Goal: Obtain resource: Download file/media

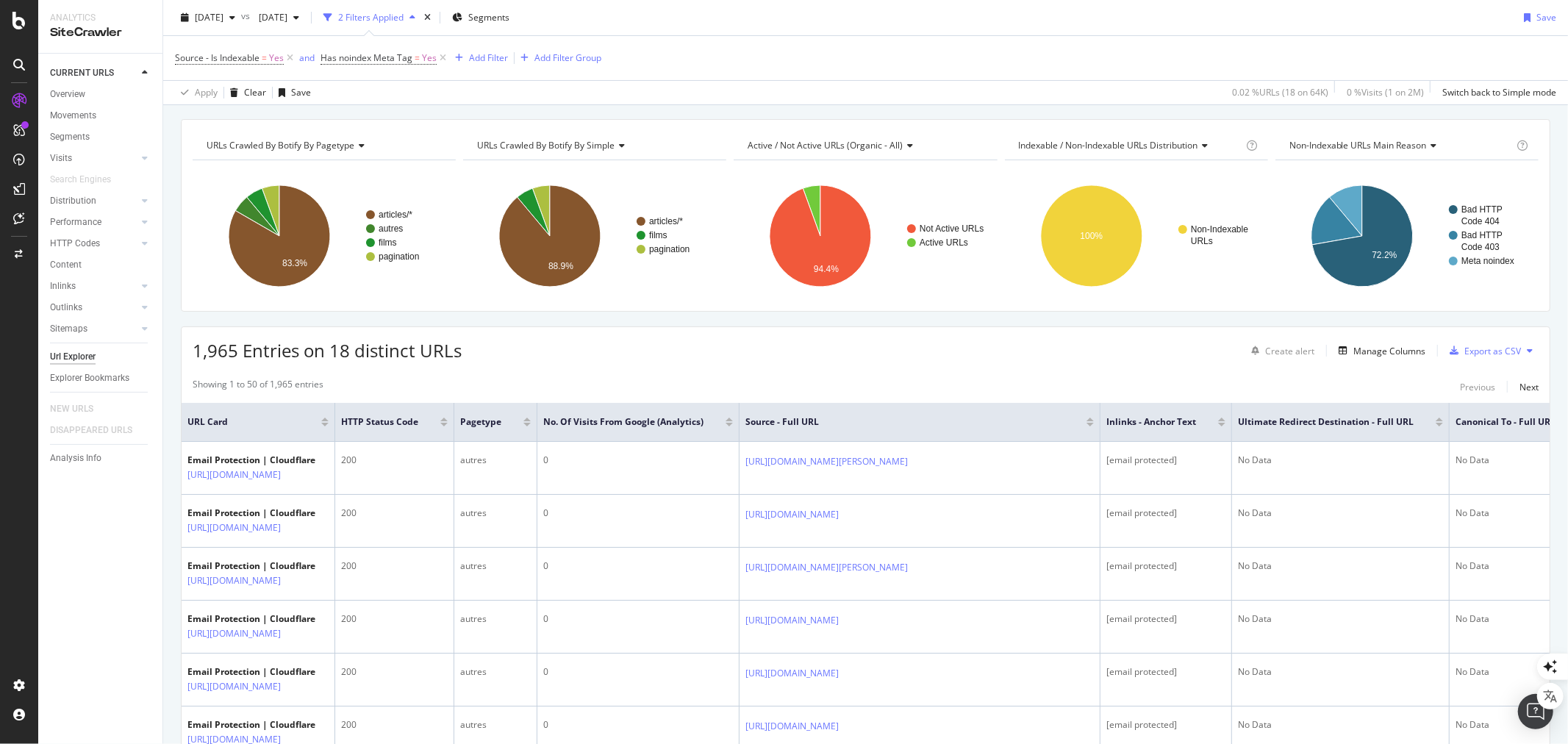
scroll to position [82, 0]
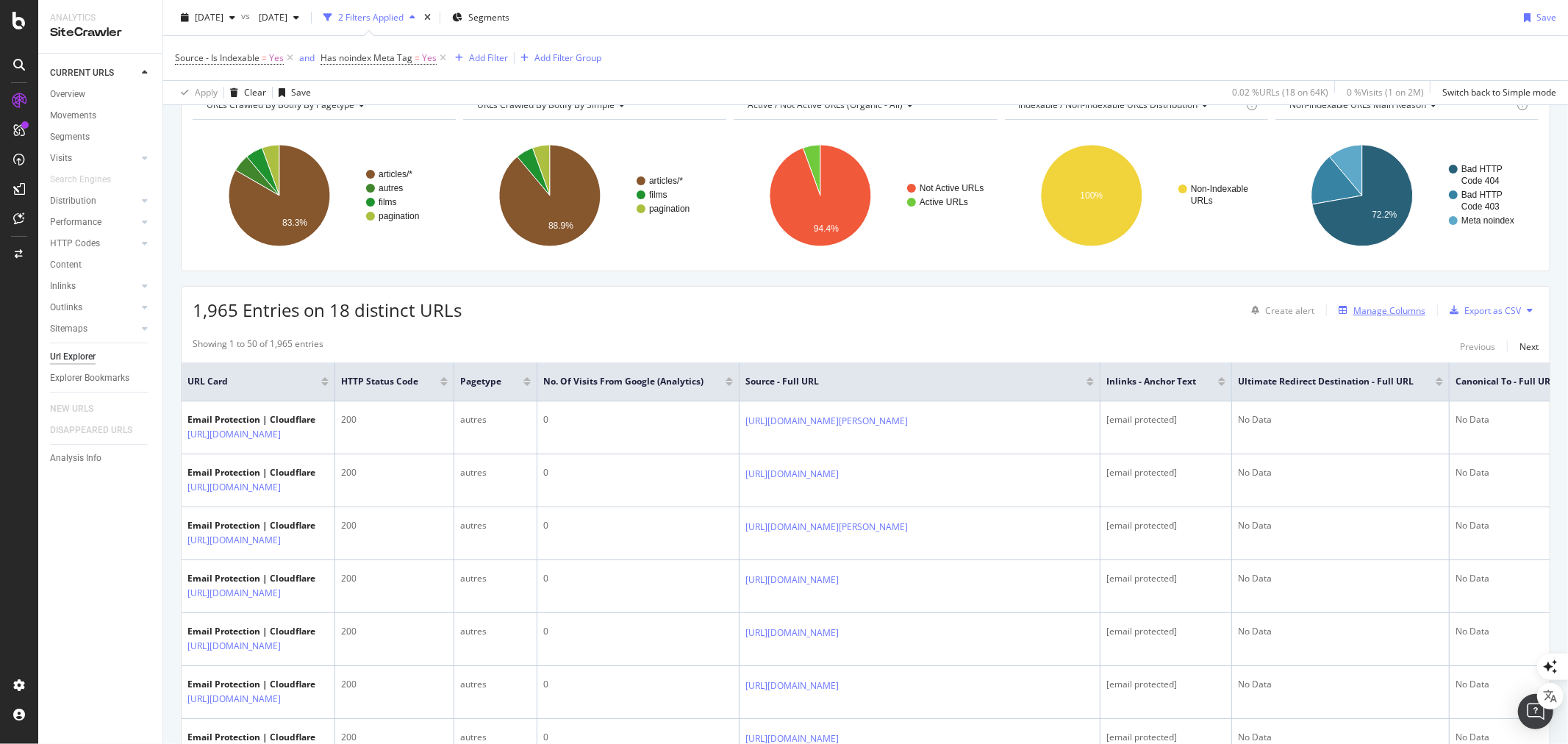
click at [1393, 311] on div "Manage Columns" at bounding box center [1389, 310] width 72 height 12
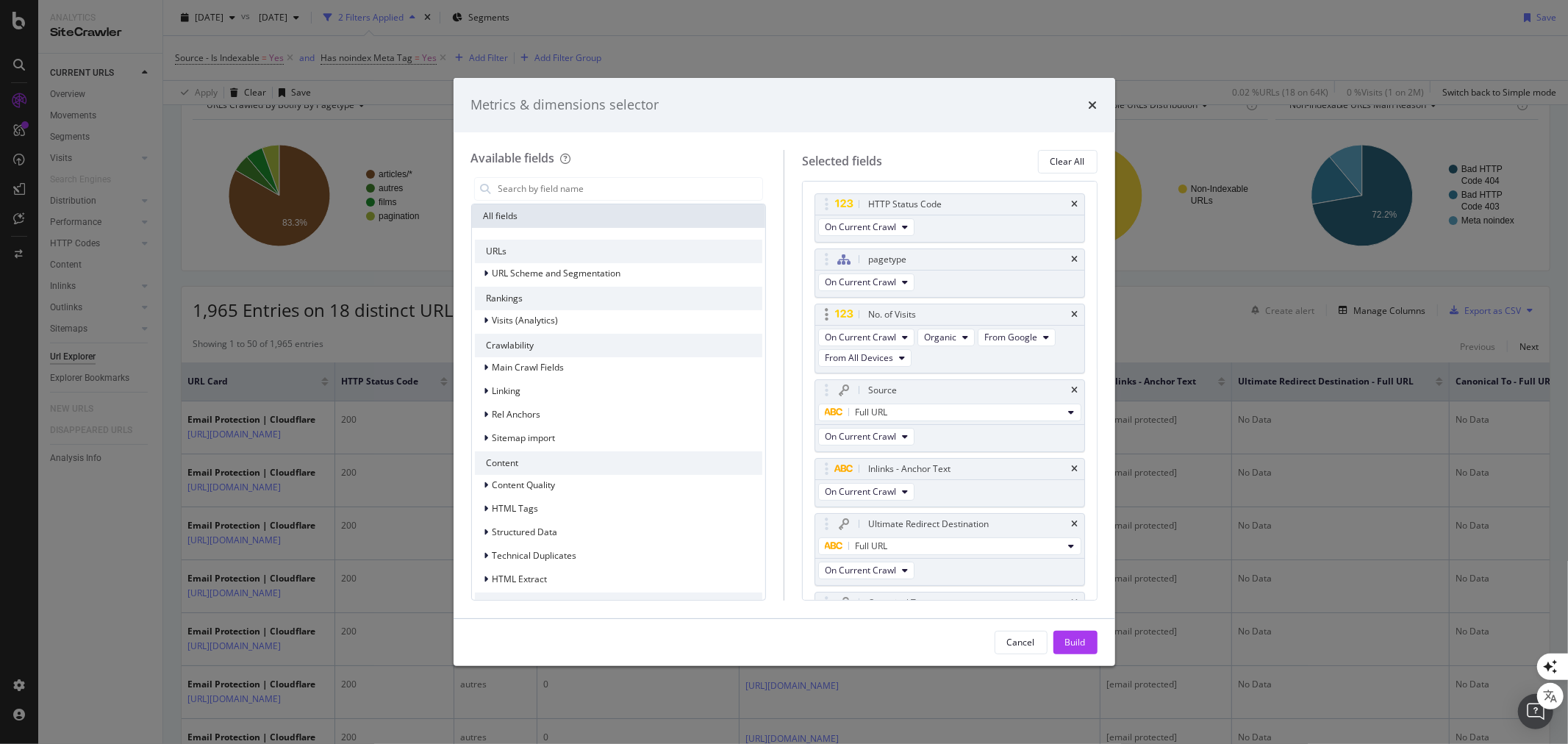
click at [1066, 314] on div "No. of Visits" at bounding box center [950, 314] width 269 height 21
click at [1071, 314] on icon "times" at bounding box center [1075, 314] width 7 height 9
click at [1079, 644] on div "Build" at bounding box center [1075, 642] width 21 height 12
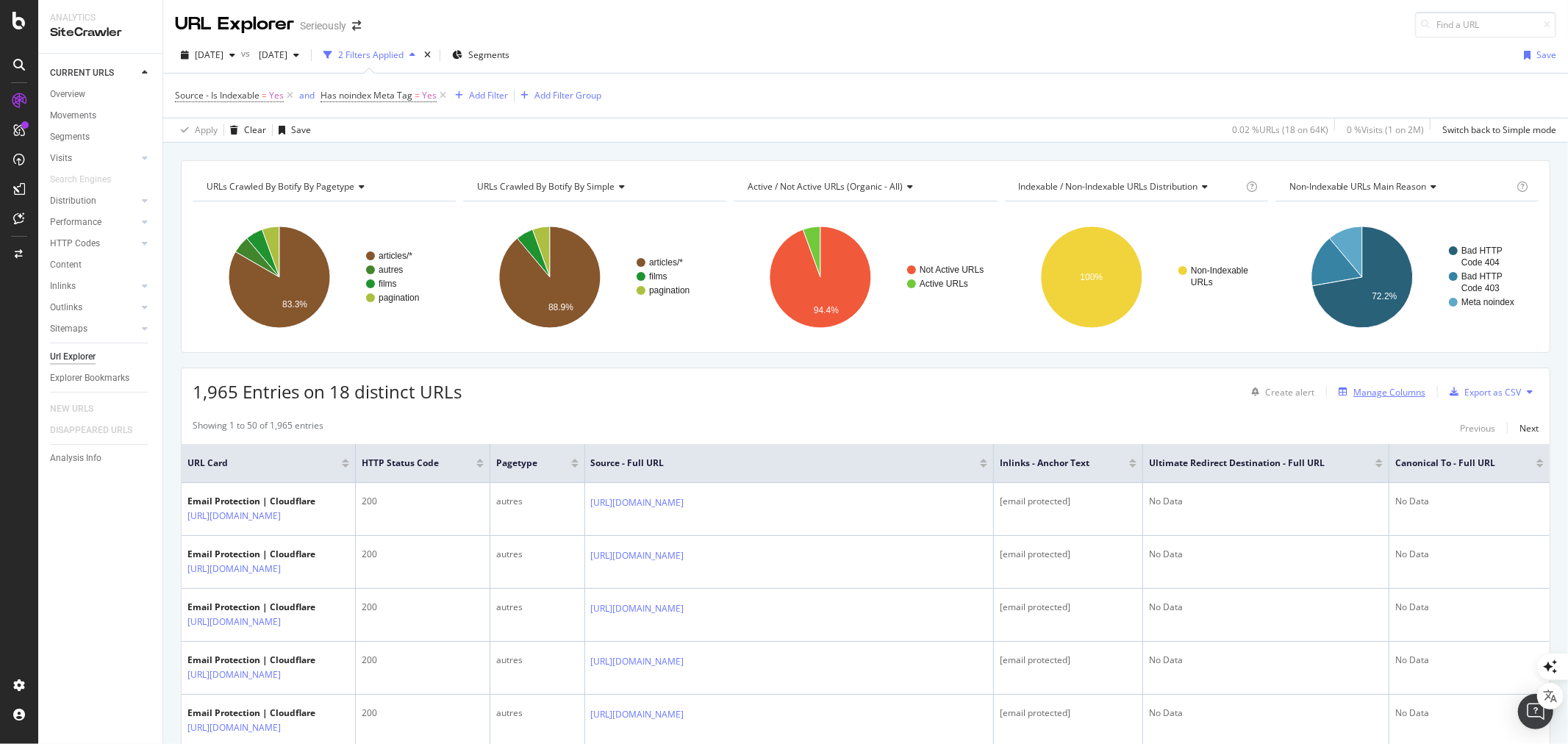
click at [1387, 395] on div "Manage Columns" at bounding box center [1389, 392] width 72 height 12
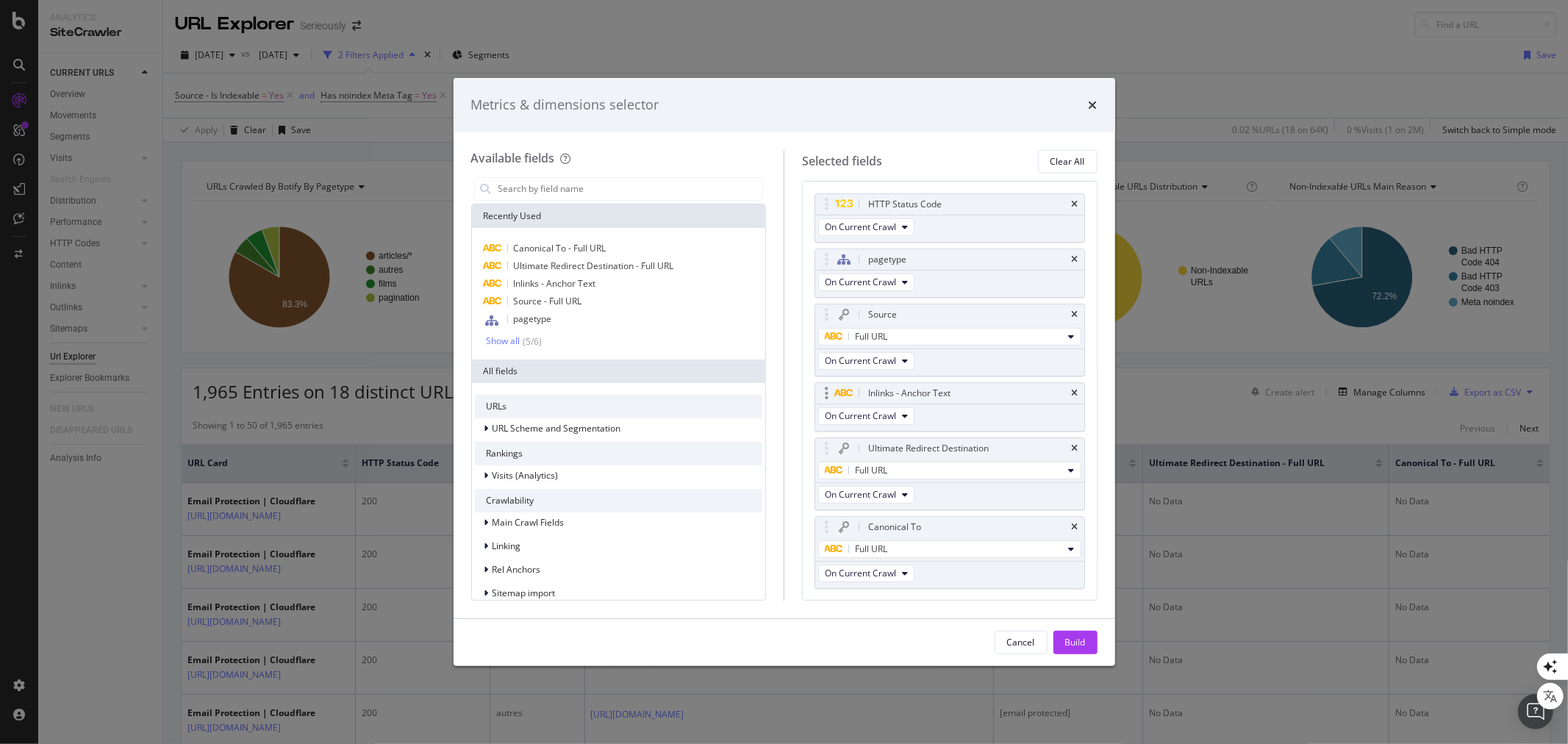
click at [1071, 314] on icon "times" at bounding box center [1075, 314] width 7 height 9
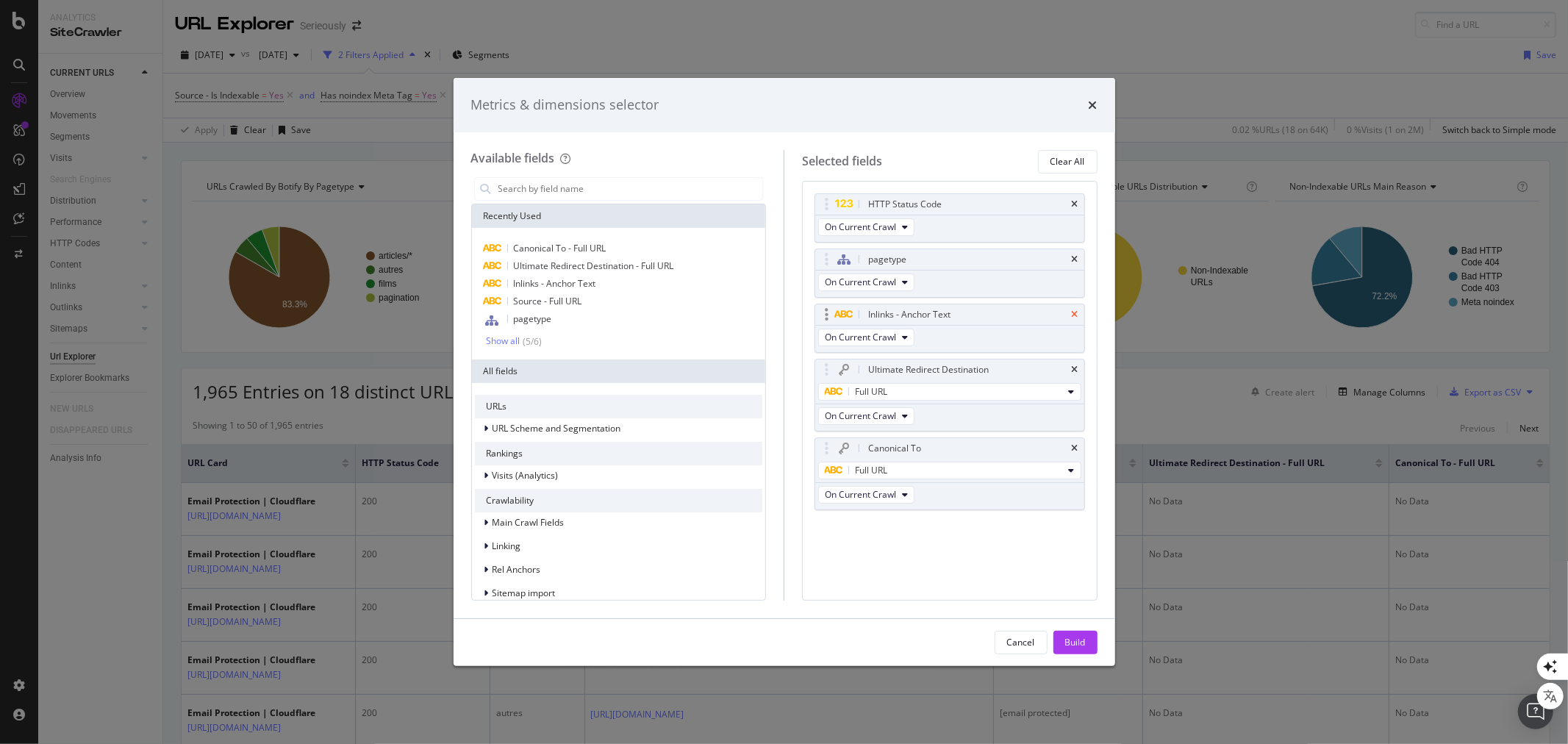
click at [1074, 311] on icon "times" at bounding box center [1075, 314] width 7 height 9
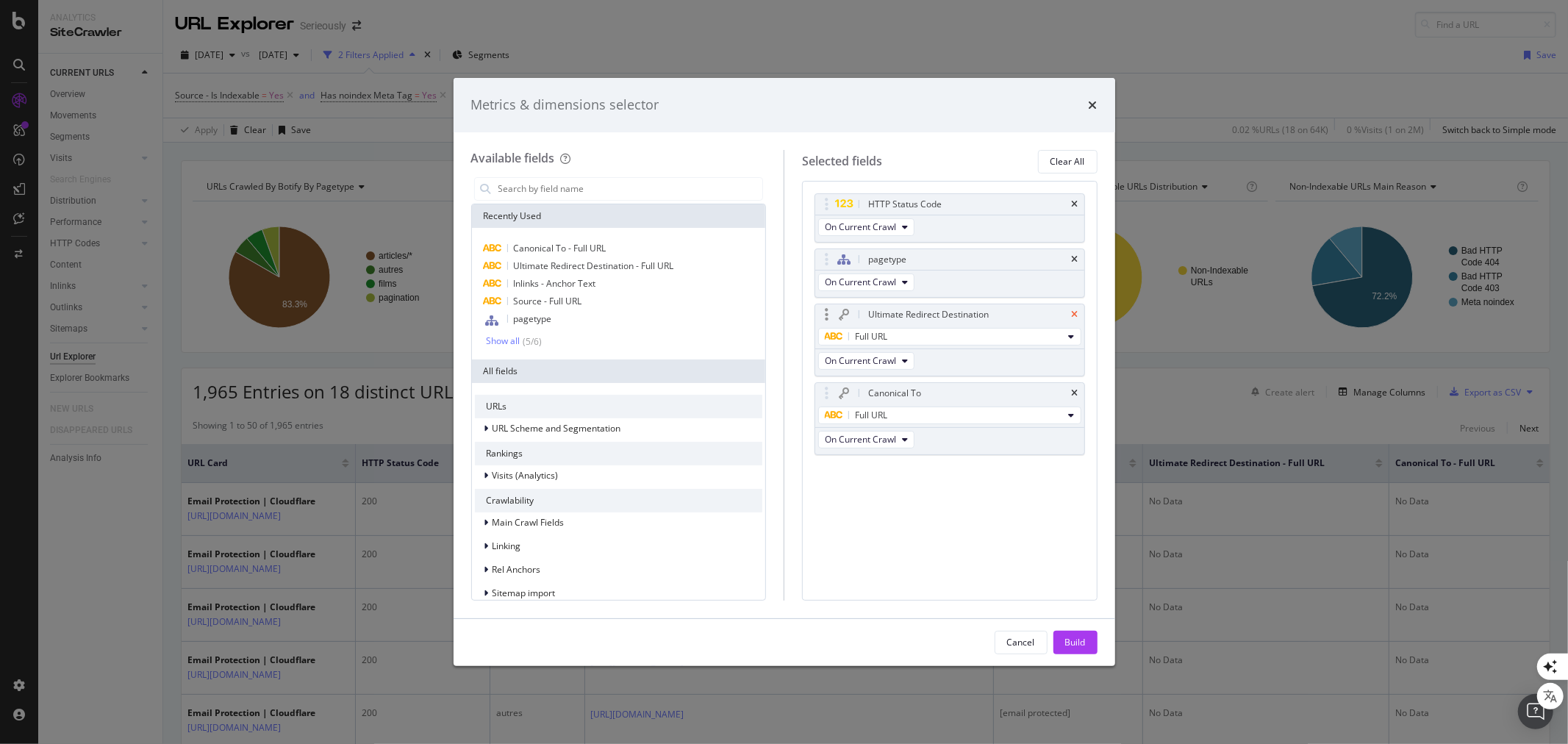
click at [1073, 314] on icon "times" at bounding box center [1075, 314] width 7 height 9
click at [1076, 312] on icon "times" at bounding box center [1075, 314] width 7 height 9
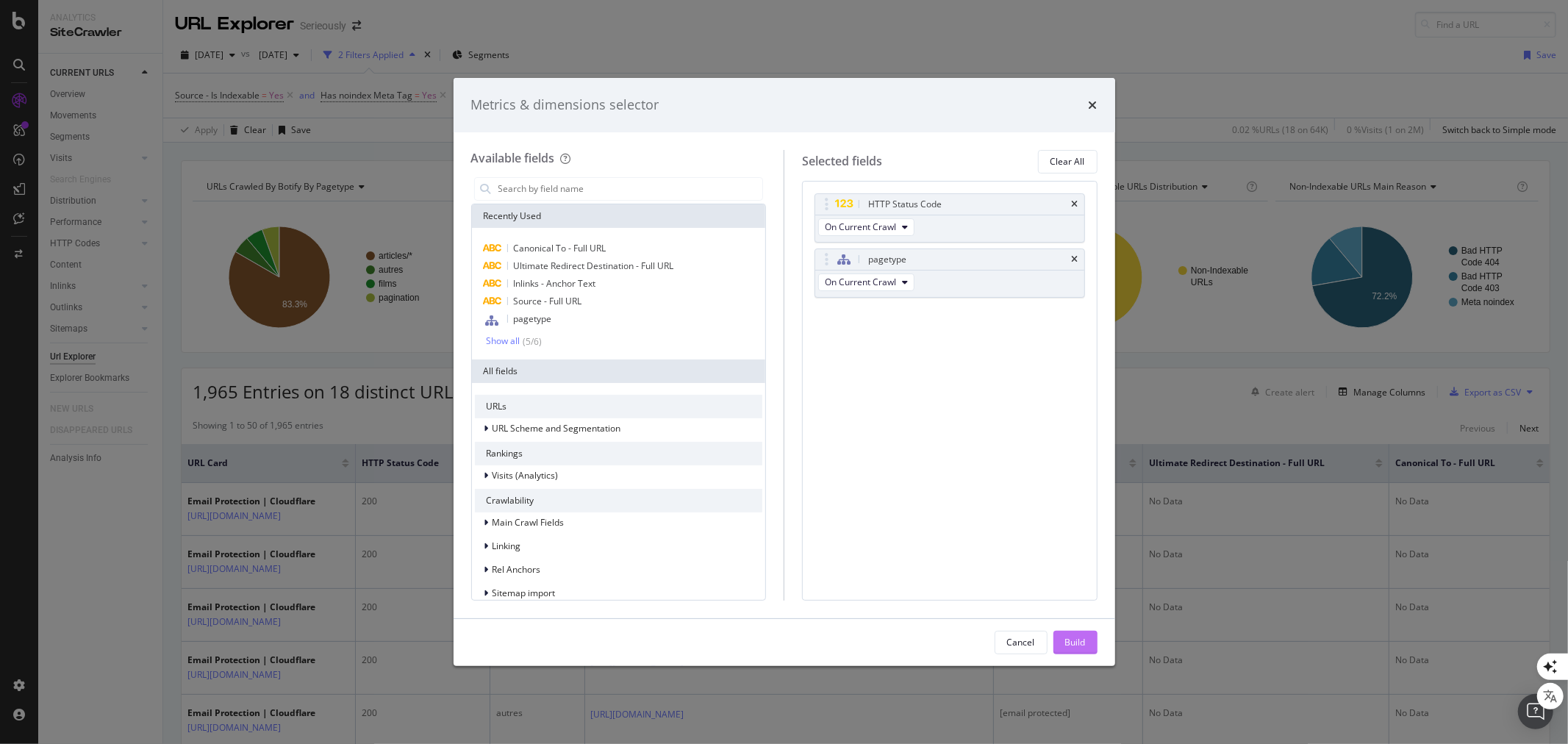
click at [1071, 642] on div "Build" at bounding box center [1075, 642] width 21 height 12
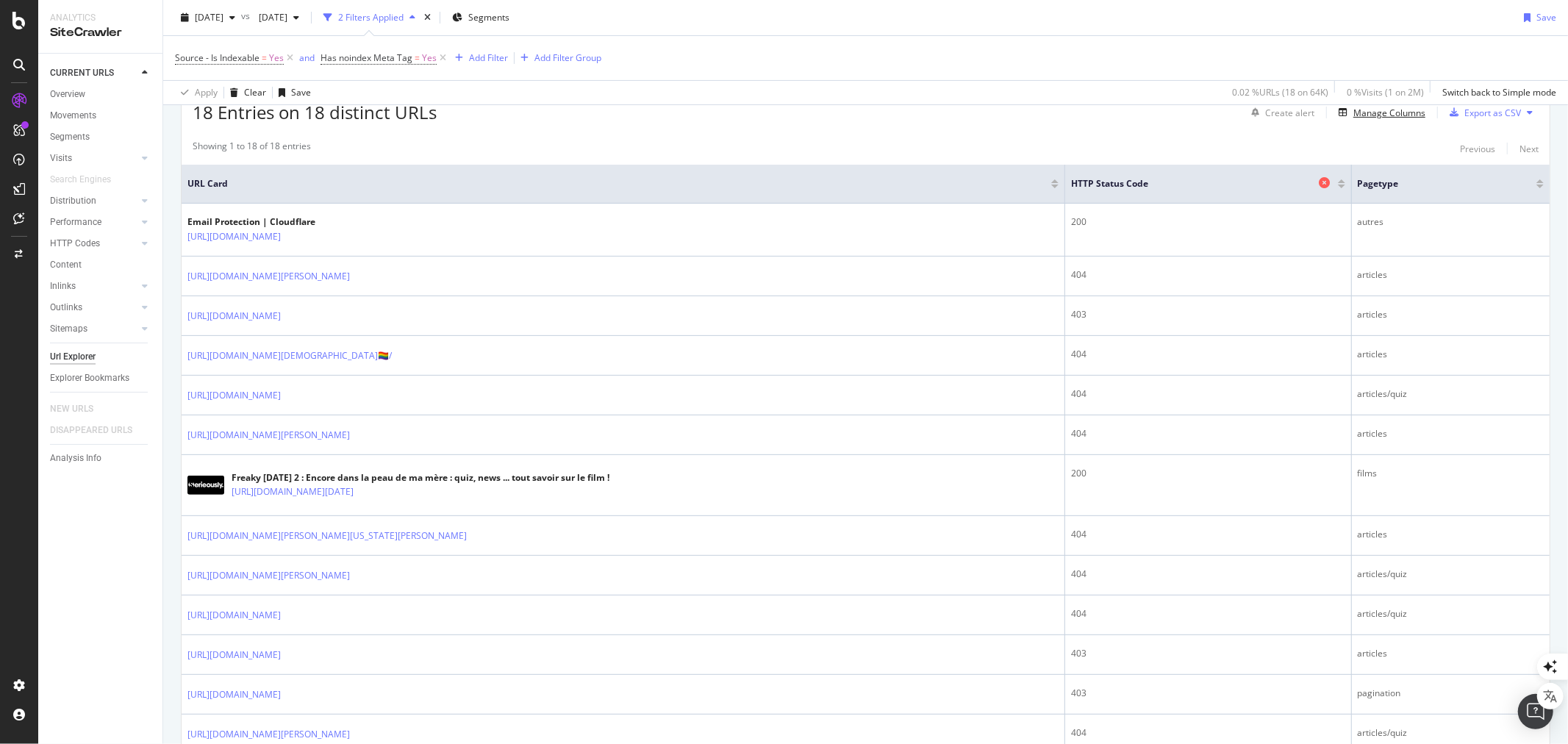
scroll to position [99, 0]
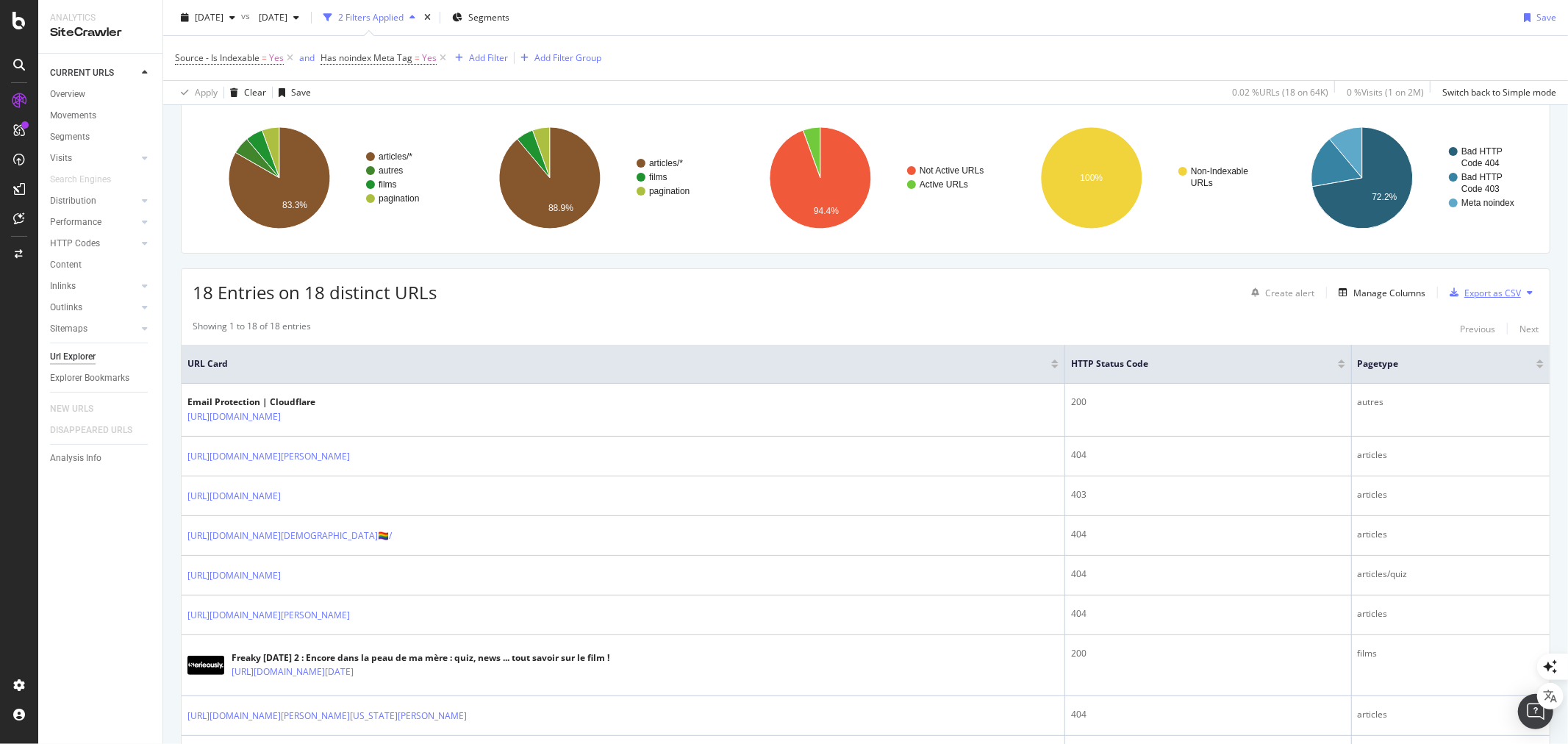
click at [1472, 292] on div "Export as CSV" at bounding box center [1492, 293] width 57 height 12
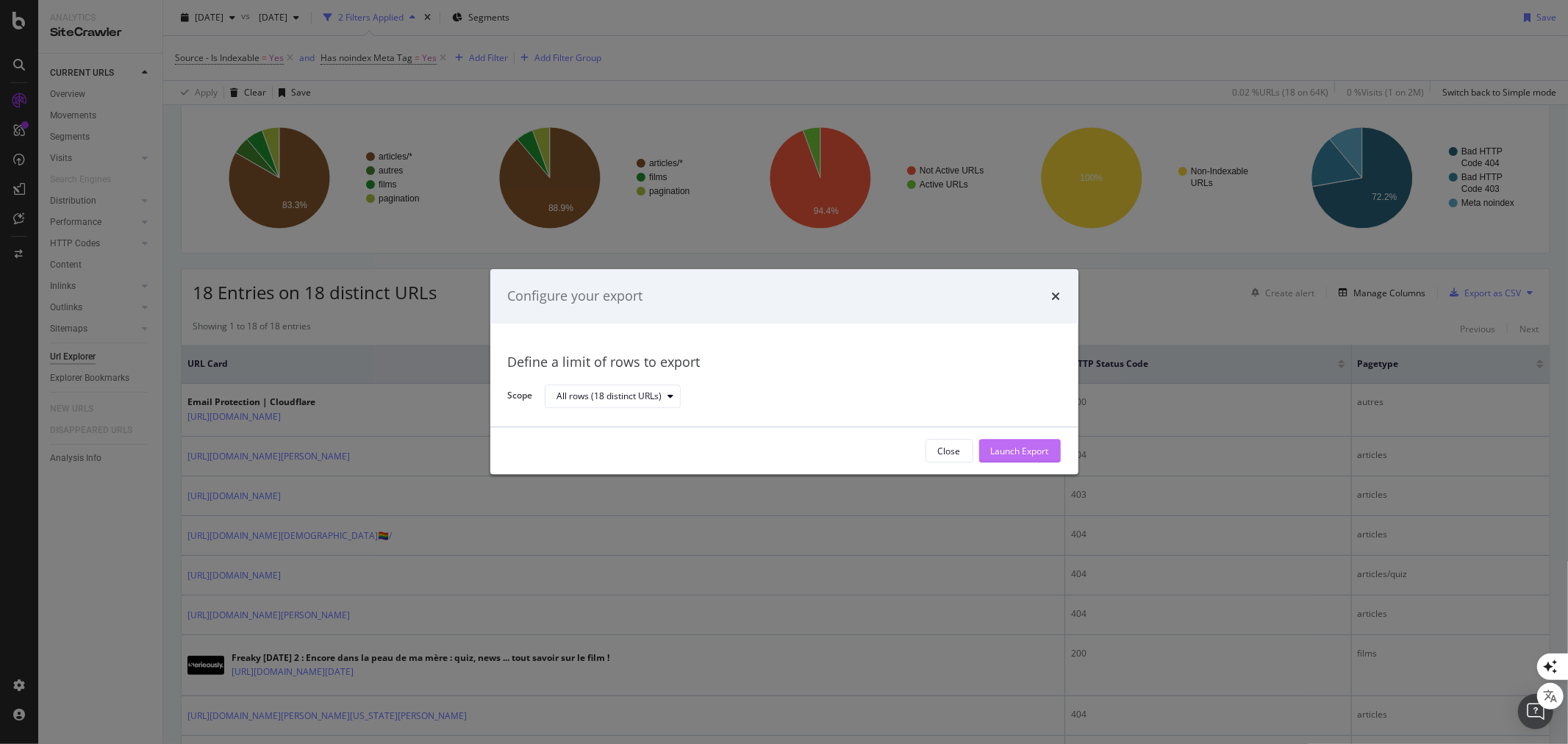
click at [1020, 454] on div "Launch Export" at bounding box center [1019, 451] width 58 height 12
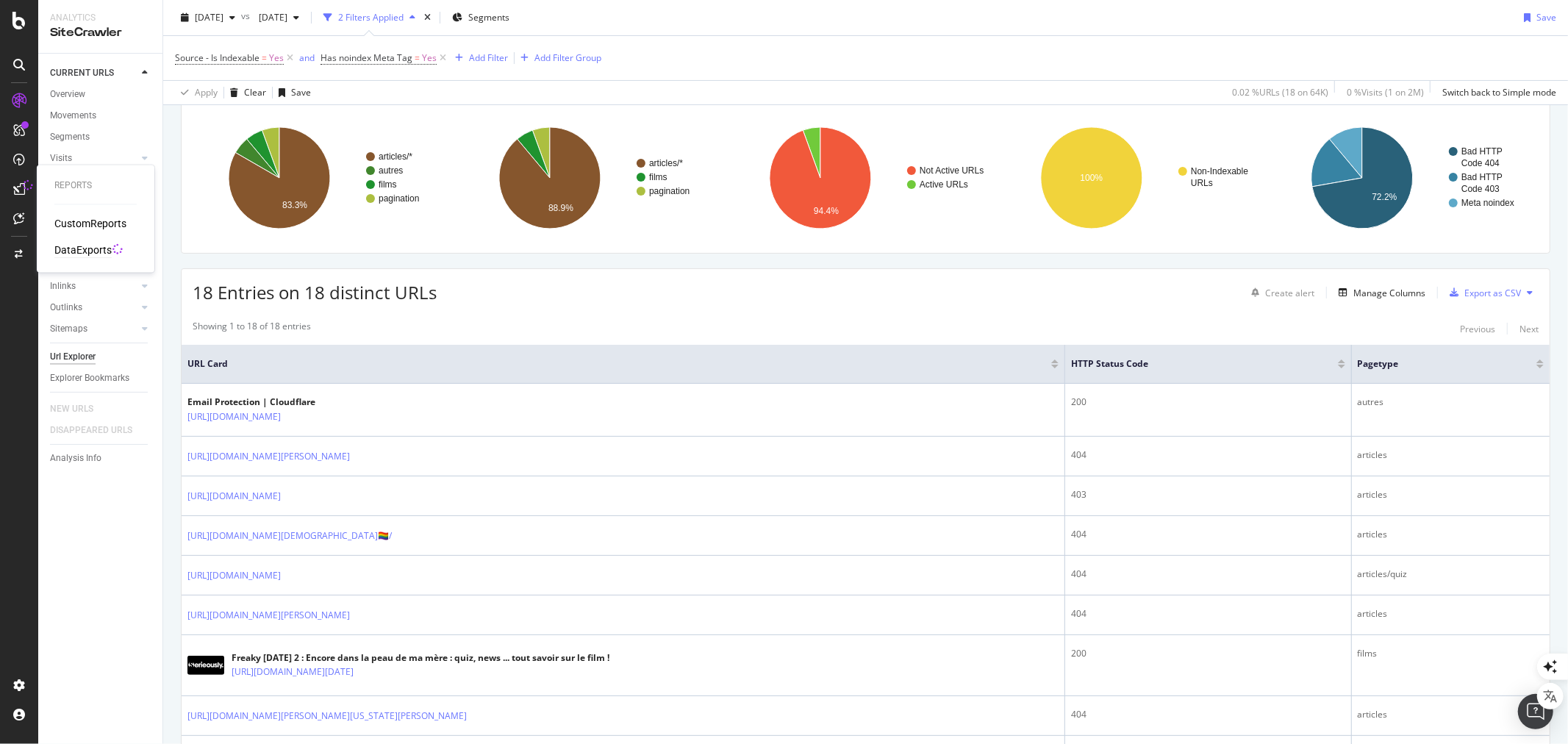
click at [85, 248] on div "DataExports" at bounding box center [83, 250] width 57 height 15
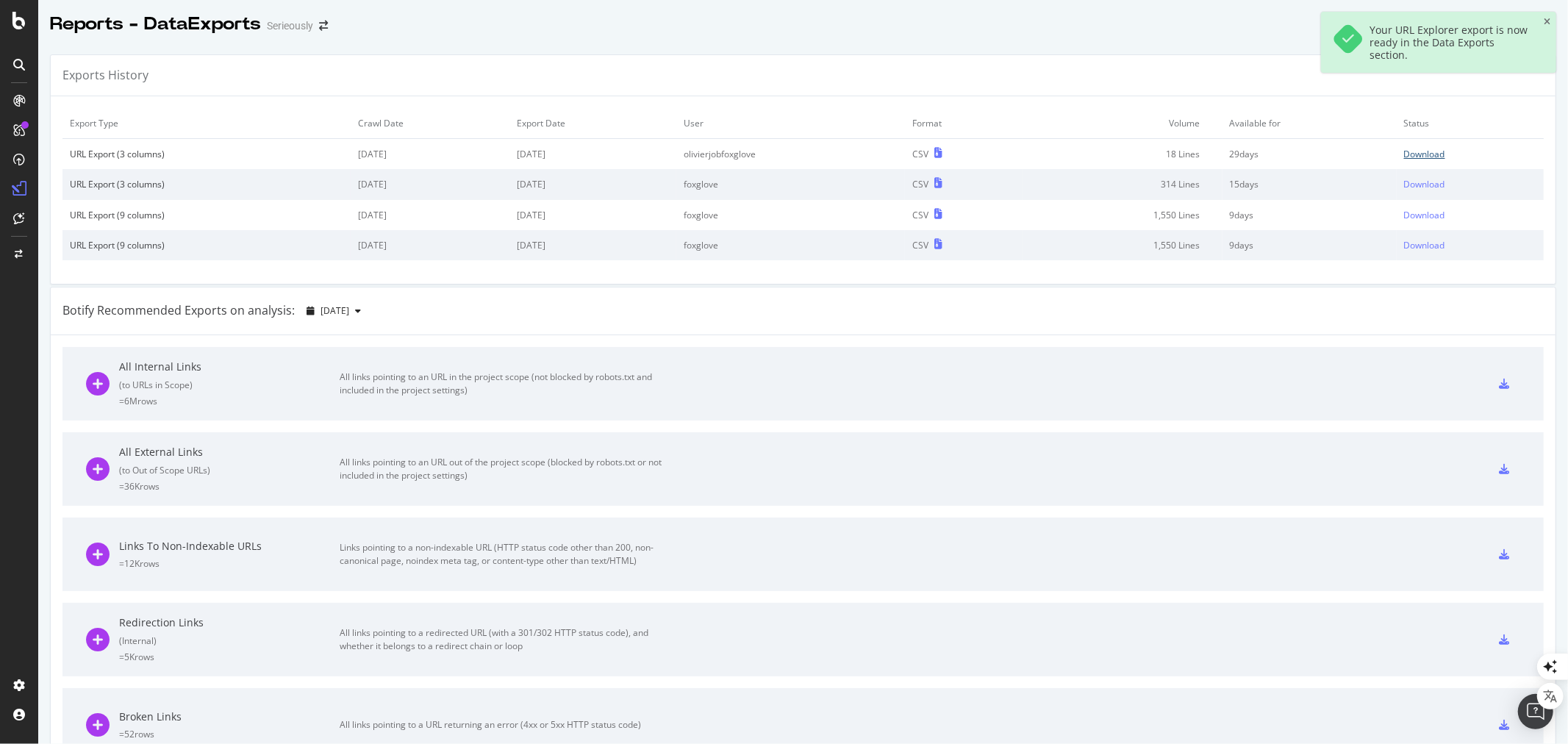
click at [1404, 153] on div "Download" at bounding box center [1424, 154] width 41 height 12
